Goal: Transaction & Acquisition: Purchase product/service

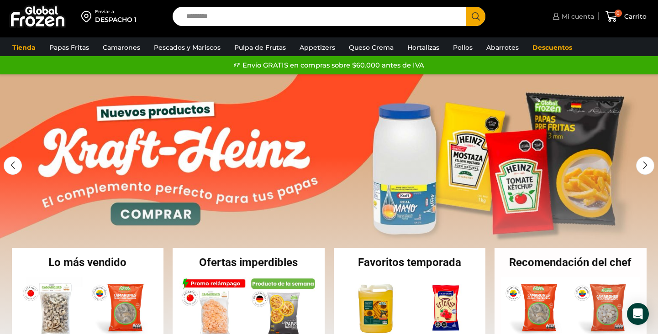
click at [580, 13] on span "Mi cuenta" at bounding box center [576, 16] width 35 height 9
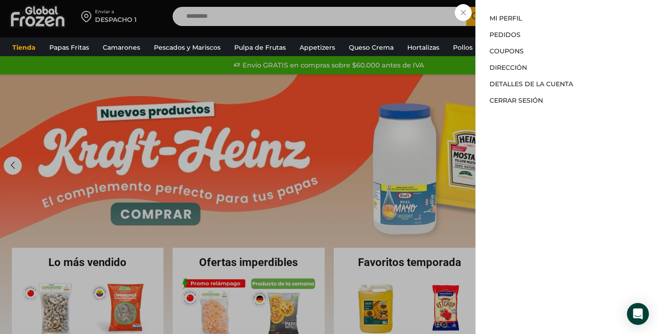
click at [504, 39] on li "Pedidos" at bounding box center [566, 34] width 155 height 16
click at [504, 31] on link "Pedidos" at bounding box center [504, 35] width 31 height 8
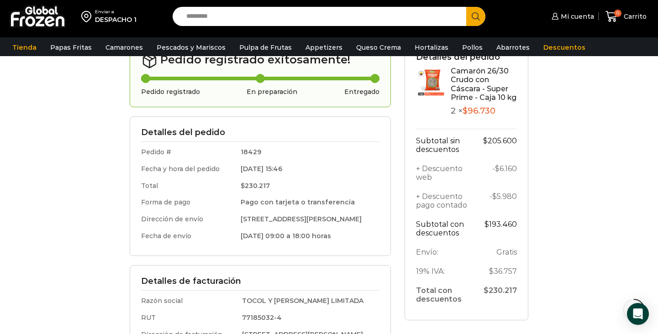
scroll to position [116, 0]
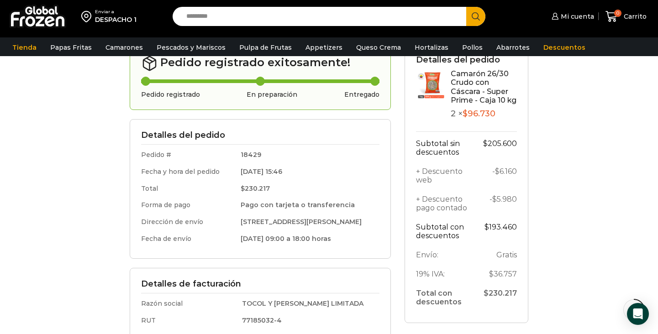
click at [463, 74] on link "Camarón 26/30 Crudo con Cáscara - Super Prime - Caja 10 kg" at bounding box center [483, 86] width 66 height 35
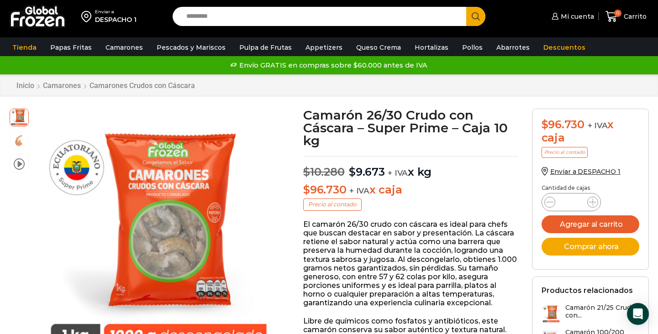
click at [595, 196] on div "Camarón 26/30 Crudo con Cáscara - Super Prime - Caja 10 kg cantidad *" at bounding box center [570, 202] width 59 height 18
click at [591, 199] on icon at bounding box center [592, 202] width 7 height 7
type input "*"
click at [570, 223] on button "Agregar al carrito" at bounding box center [590, 224] width 98 height 18
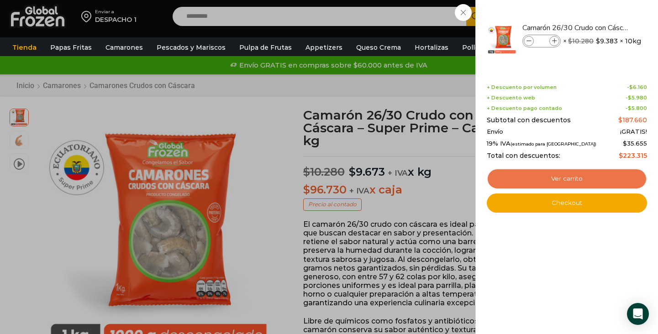
click at [528, 173] on link "Ver carrito" at bounding box center [566, 178] width 160 height 21
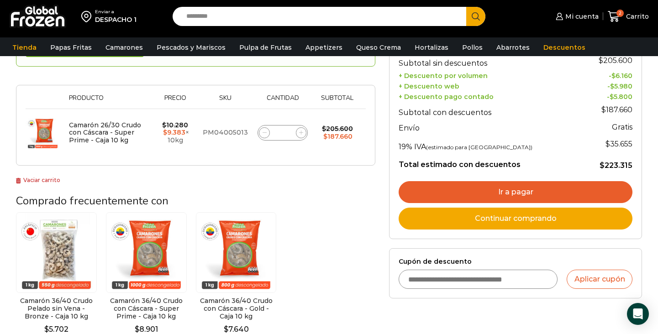
scroll to position [119, 0]
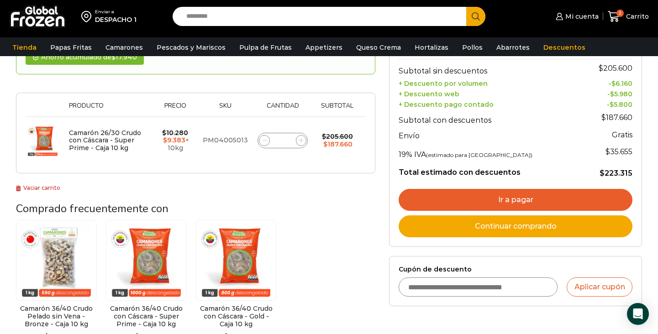
click at [487, 199] on link "Ir a pagar" at bounding box center [515, 200] width 234 height 22
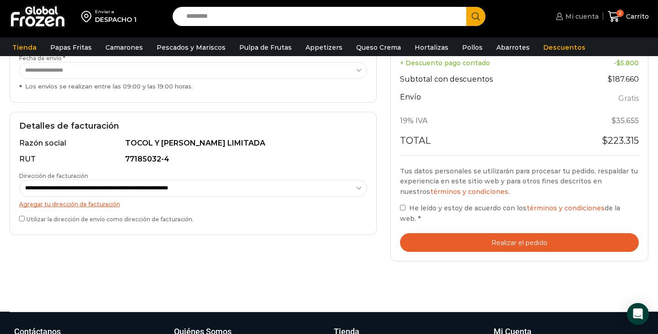
scroll to position [205, 0]
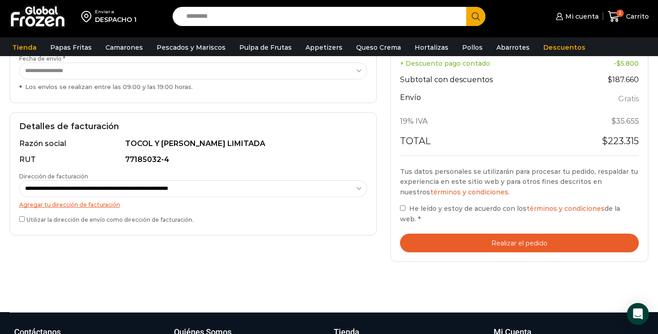
click at [531, 234] on button "Realizar el pedido" at bounding box center [519, 243] width 239 height 19
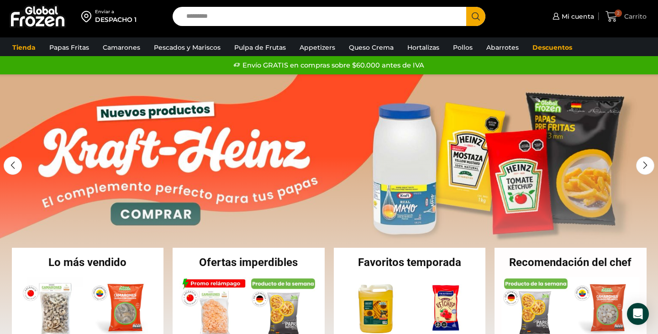
click at [626, 17] on span "Carrito" at bounding box center [634, 16] width 25 height 9
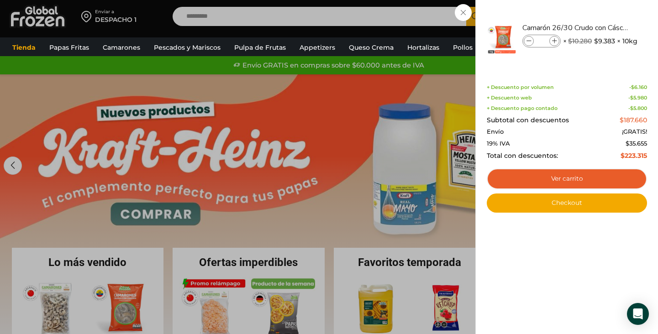
click at [603, 27] on div "2 Carrito 2 2 Shopping Cart * $" at bounding box center [626, 16] width 46 height 21
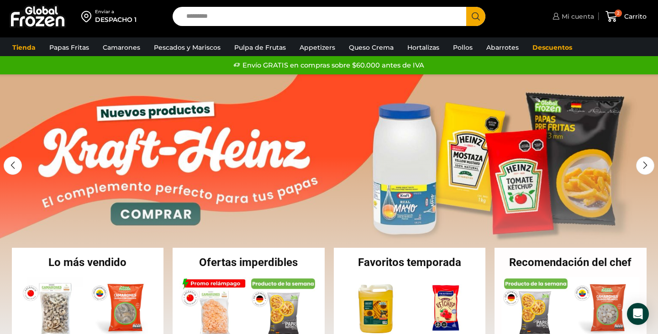
click at [577, 21] on link "Mi cuenta" at bounding box center [572, 16] width 44 height 18
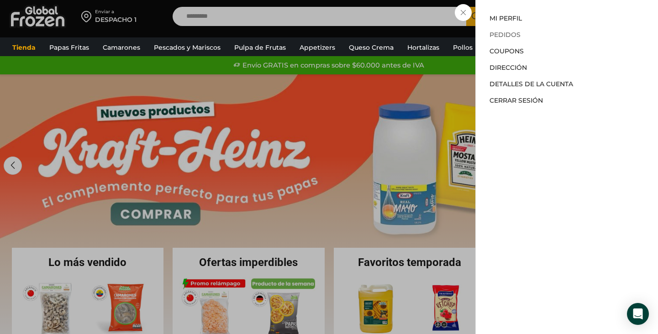
click at [511, 33] on link "Pedidos" at bounding box center [504, 35] width 31 height 8
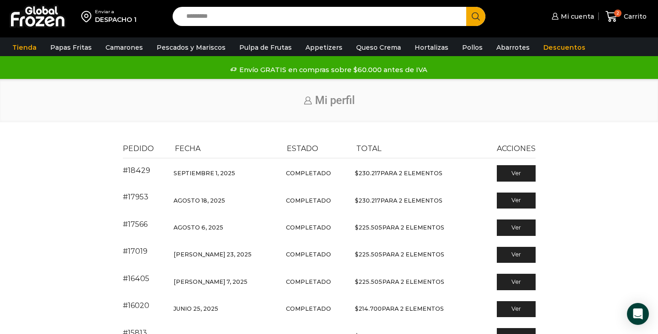
scroll to position [10, 0]
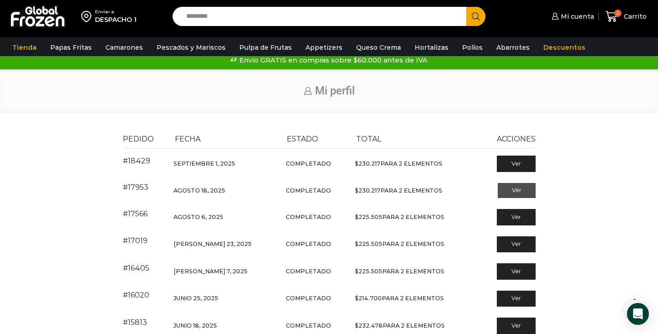
click at [516, 189] on link "Ver" at bounding box center [516, 191] width 38 height 16
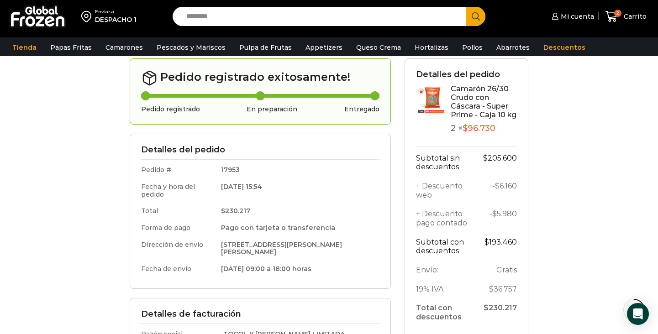
scroll to position [94, 0]
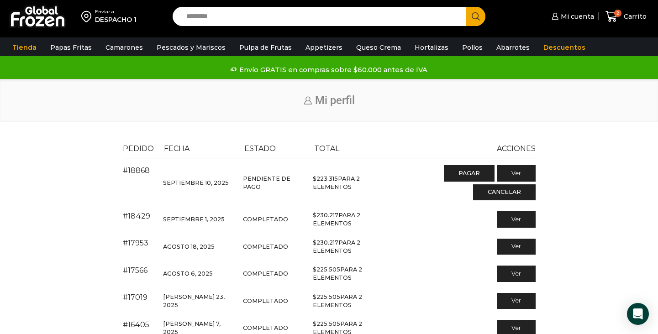
scroll to position [10, 0]
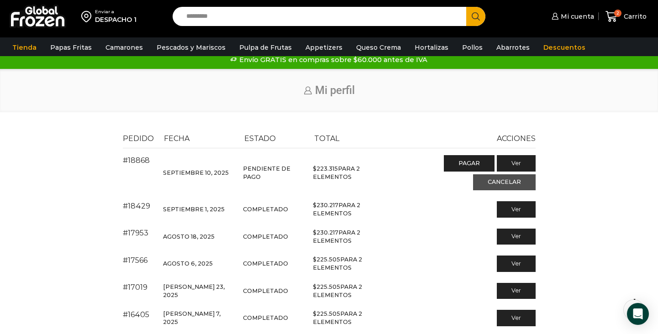
click at [510, 180] on link "Cancelar" at bounding box center [504, 182] width 63 height 16
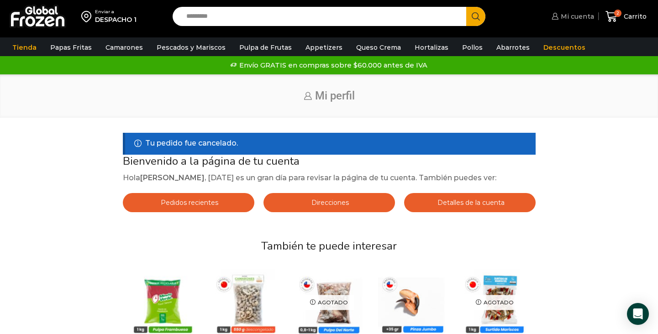
click at [581, 16] on span "Mi cuenta" at bounding box center [576, 16] width 36 height 9
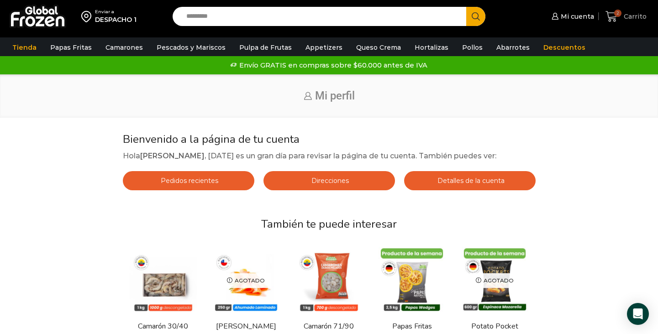
click at [632, 11] on span "2 Carrito" at bounding box center [625, 16] width 41 height 12
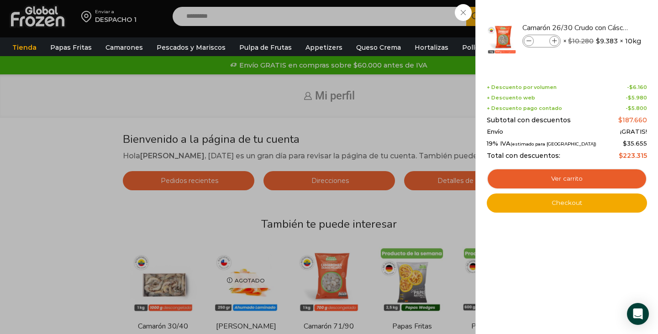
click at [603, 9] on div "2 Carrito 2 2 Shopping Cart * $" at bounding box center [626, 16] width 46 height 21
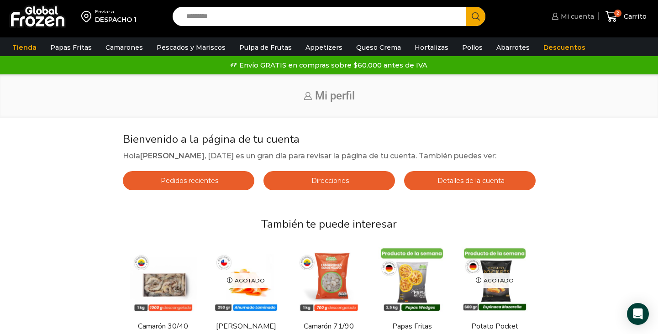
click at [589, 19] on span "Mi cuenta" at bounding box center [576, 16] width 36 height 9
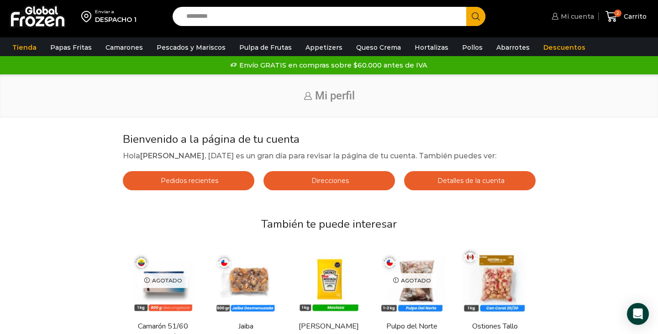
click at [566, 15] on span "Mi cuenta" at bounding box center [576, 16] width 36 height 9
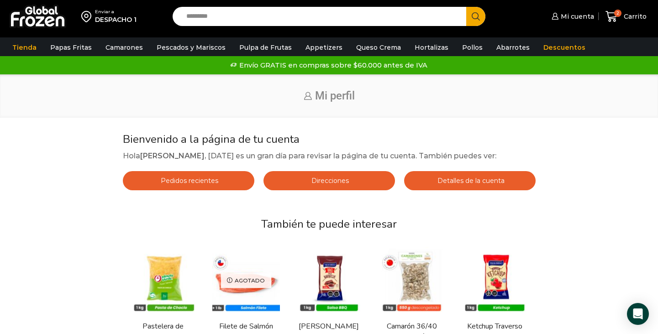
click at [200, 181] on span "Pedidos recientes" at bounding box center [188, 181] width 60 height 8
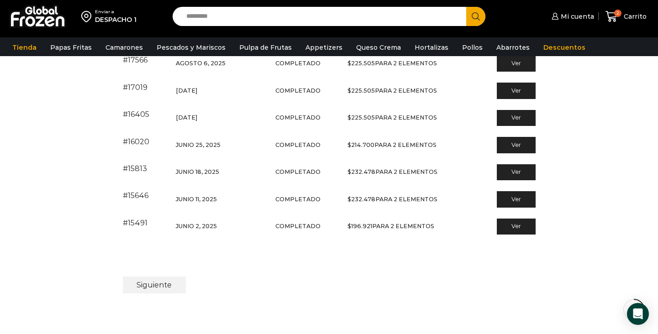
scroll to position [187, 0]
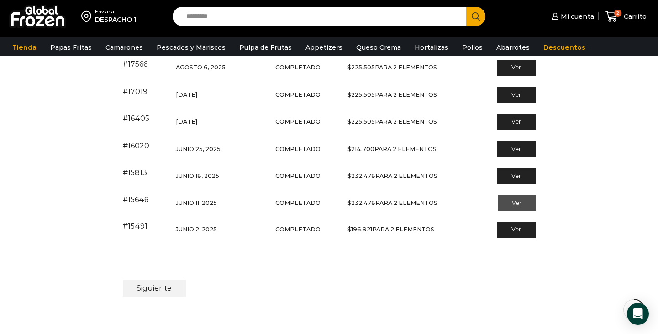
click at [521, 198] on link "Ver" at bounding box center [516, 203] width 38 height 16
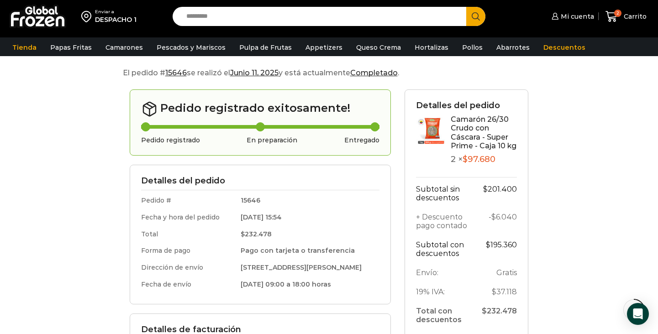
scroll to position [63, 0]
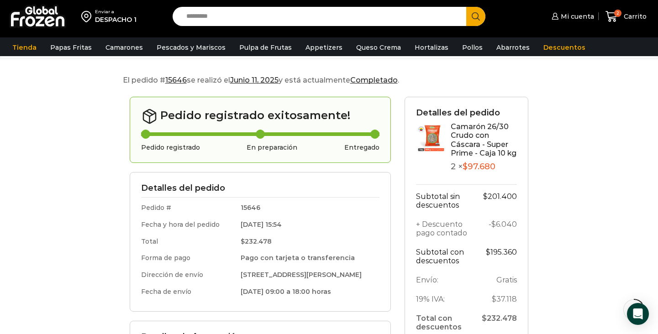
click at [460, 130] on link "Camarón 26/30 Crudo con Cáscara - Super Prime - Caja 10 kg" at bounding box center [483, 139] width 66 height 35
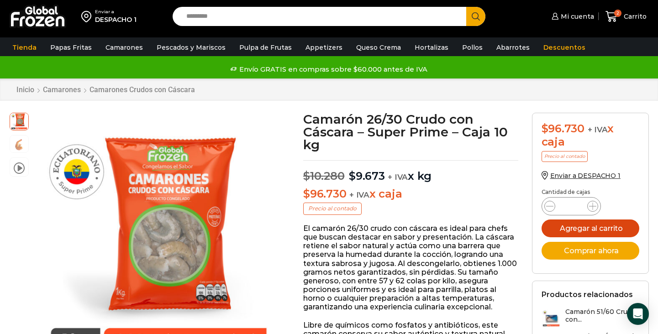
click at [581, 227] on button "Agregar al carrito" at bounding box center [590, 229] width 98 height 18
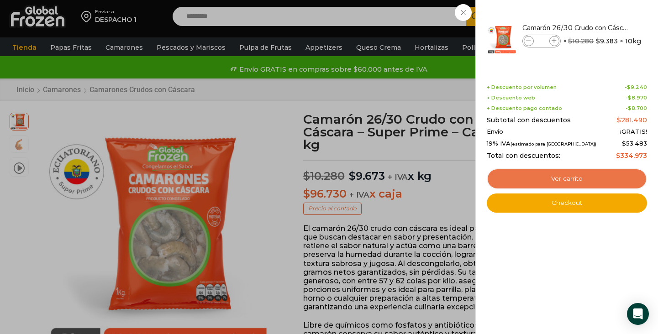
click at [520, 174] on link "Ver carrito" at bounding box center [566, 178] width 160 height 21
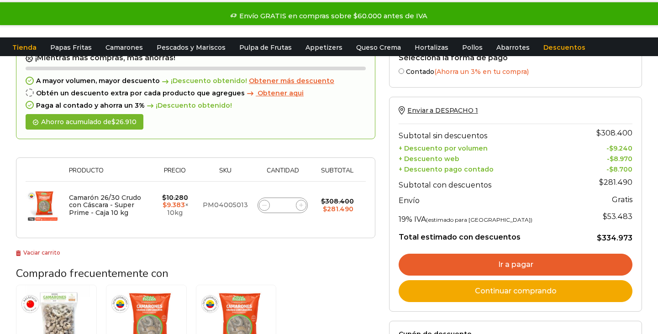
scroll to position [51, 0]
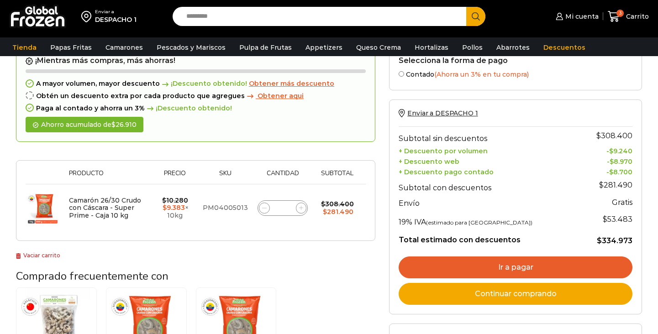
click at [265, 209] on icon at bounding box center [264, 208] width 4 height 4
type input "*"
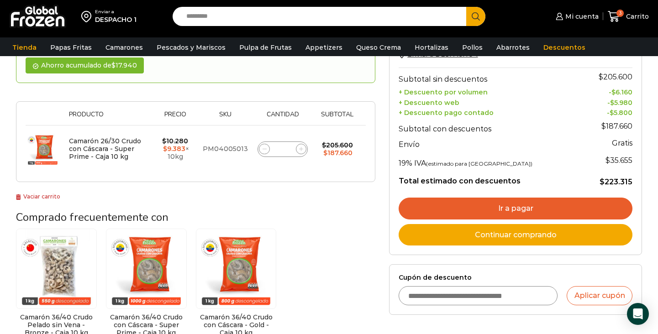
scroll to position [150, 0]
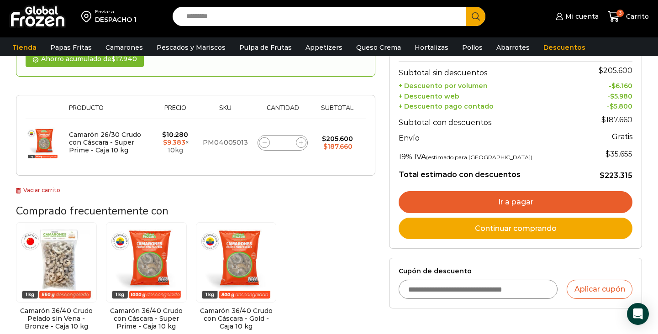
click at [478, 192] on link "Ir a pagar" at bounding box center [515, 202] width 234 height 22
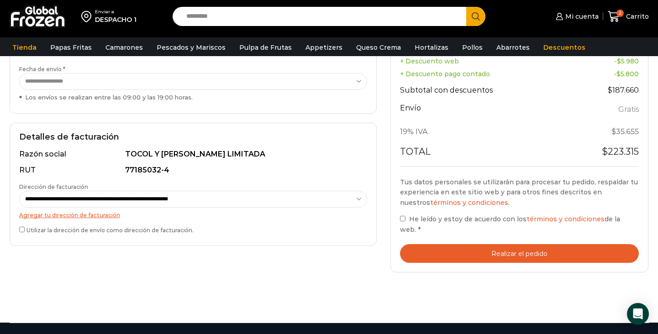
scroll to position [187, 0]
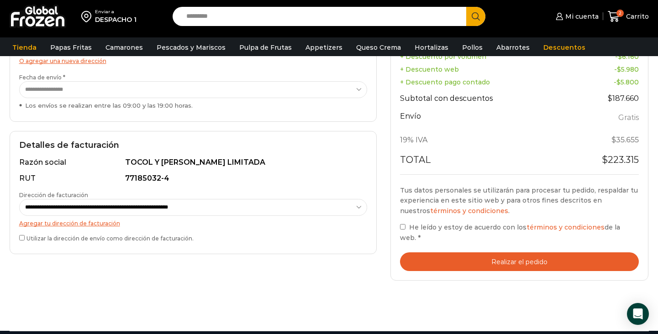
click at [471, 252] on button "Realizar el pedido" at bounding box center [519, 261] width 239 height 19
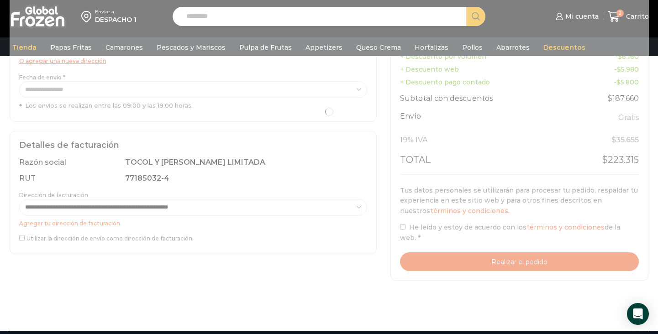
scroll to position [189, 0]
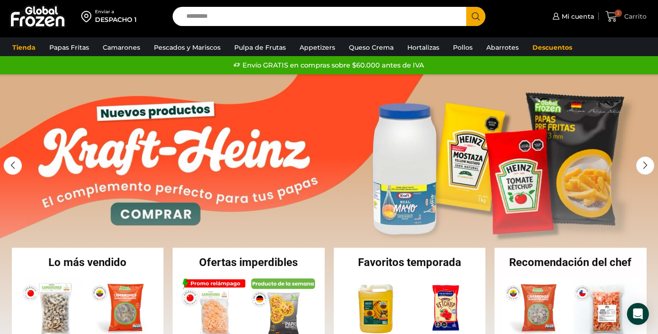
click at [625, 17] on span "Carrito" at bounding box center [634, 16] width 25 height 9
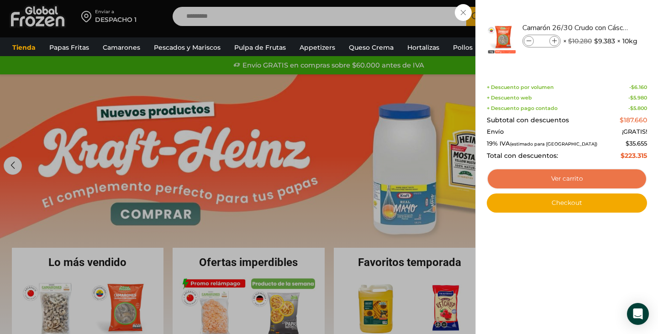
click at [550, 181] on link "Ver carrito" at bounding box center [566, 178] width 160 height 21
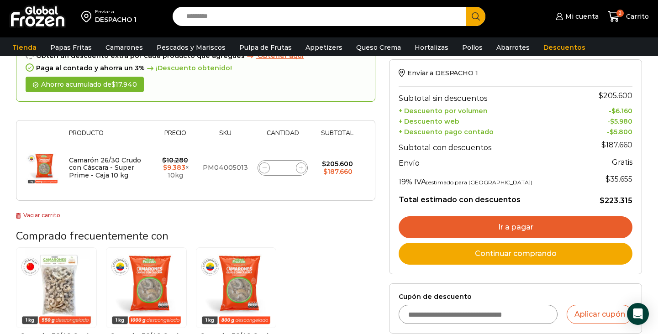
scroll to position [92, 0]
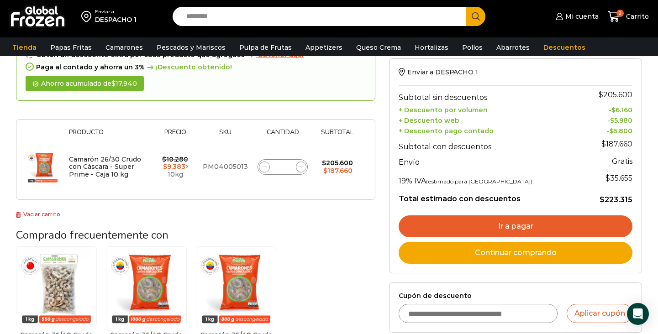
click at [549, 220] on link "Ir a pagar" at bounding box center [515, 226] width 234 height 22
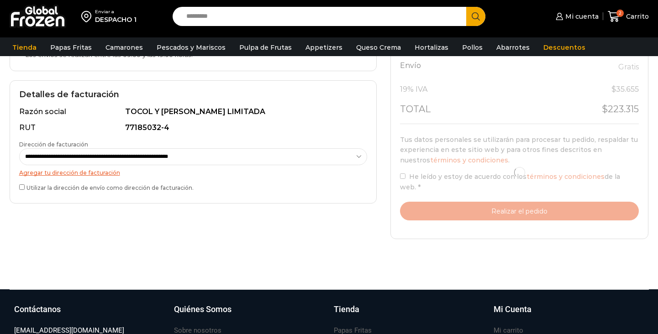
scroll to position [254, 0]
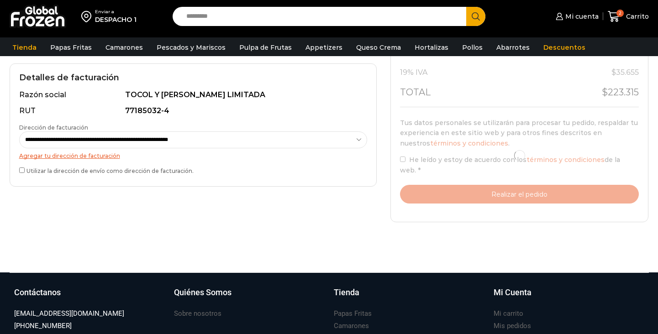
click at [22, 172] on div "Utilizar la dirección de envío como dirección de facturación." at bounding box center [193, 171] width 348 height 11
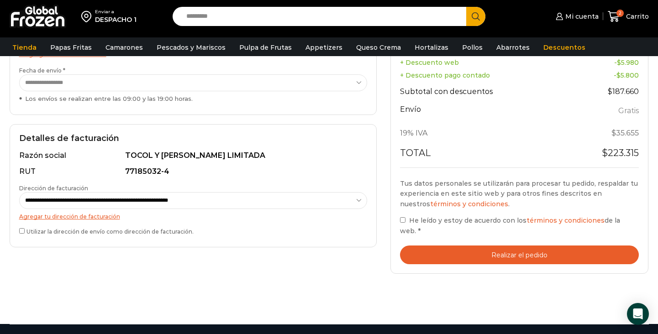
scroll to position [206, 0]
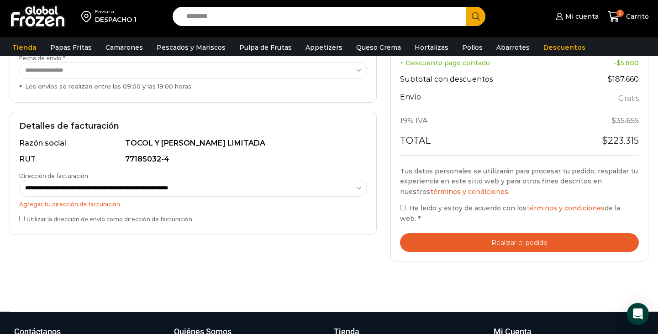
click at [476, 233] on button "Realizar el pedido" at bounding box center [519, 242] width 239 height 19
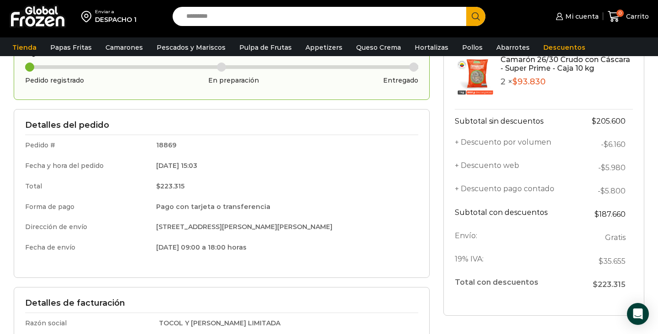
scroll to position [46, 0]
